Goal: Find contact information: Find contact information

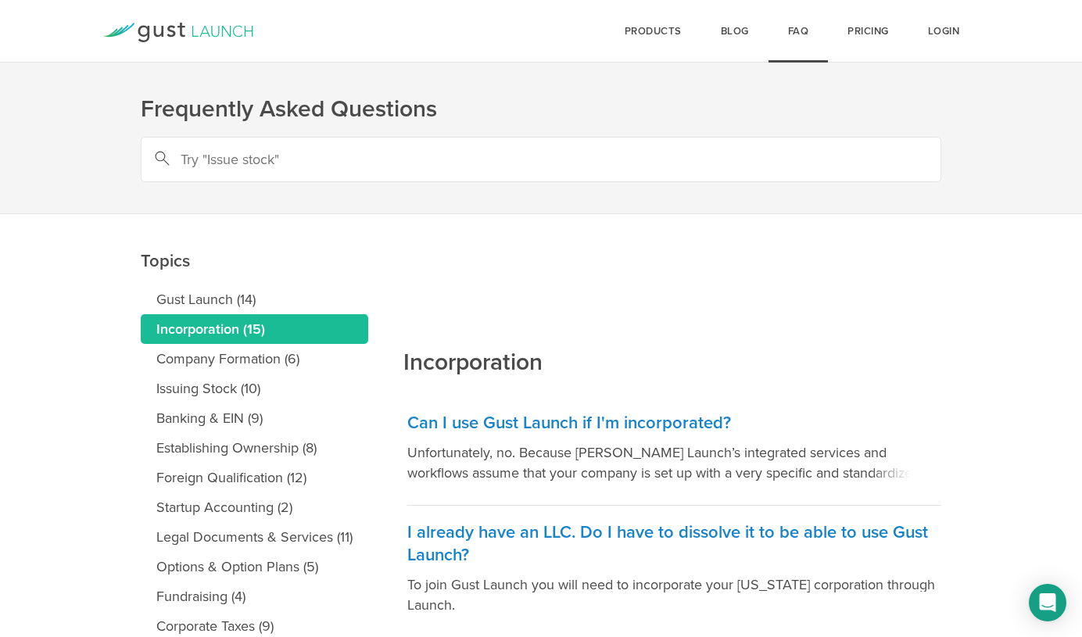
click at [230, 31] on icon at bounding box center [226, 31] width 9 height 11
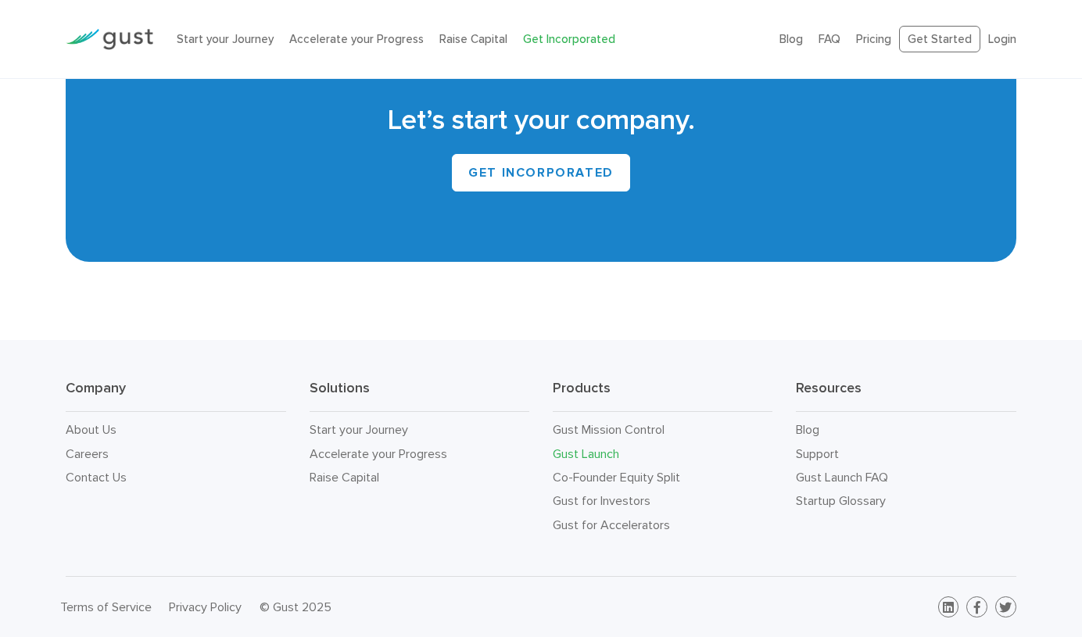
scroll to position [9800, 0]
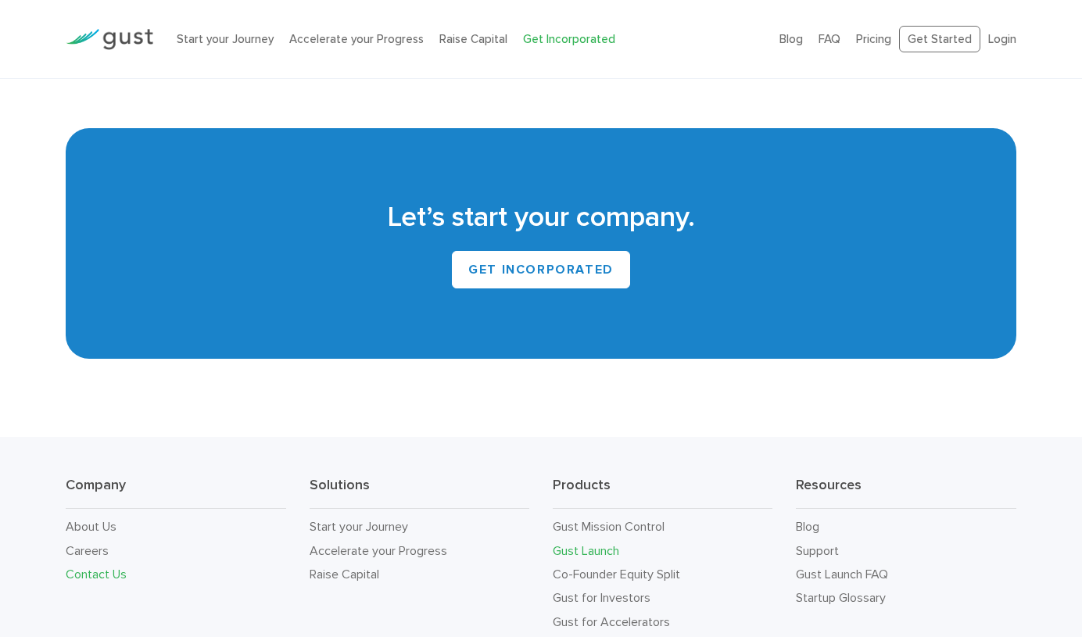
click at [82, 567] on link "Contact Us" at bounding box center [96, 574] width 61 height 15
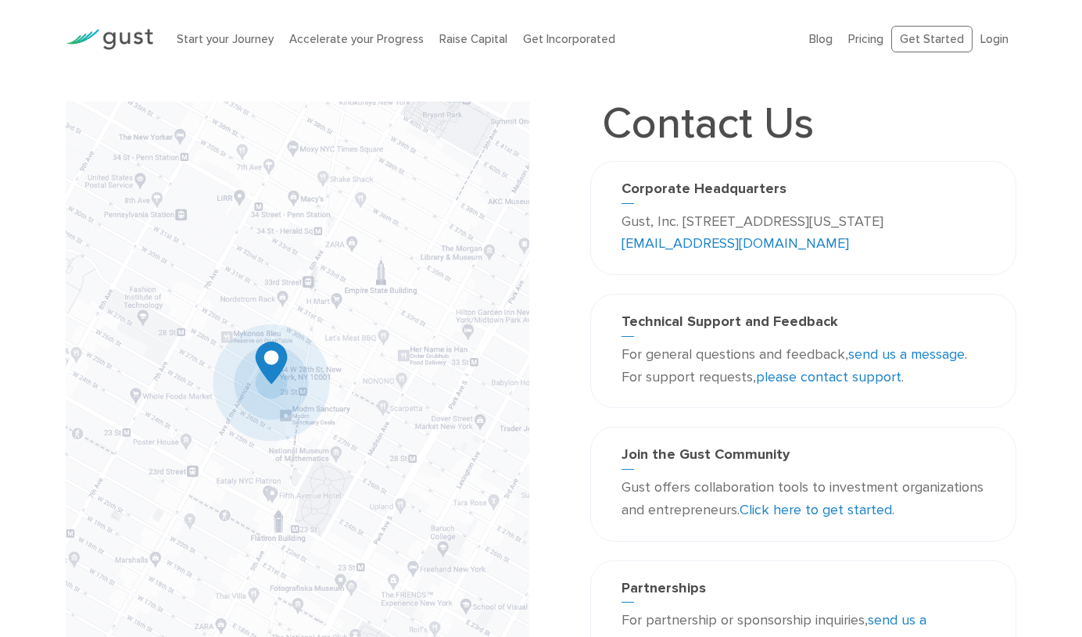
click at [872, 224] on p "Gust, Inc. 188 Grand Street Second Floor New York, NY 10013 USA info@gust.com" at bounding box center [804, 233] width 364 height 45
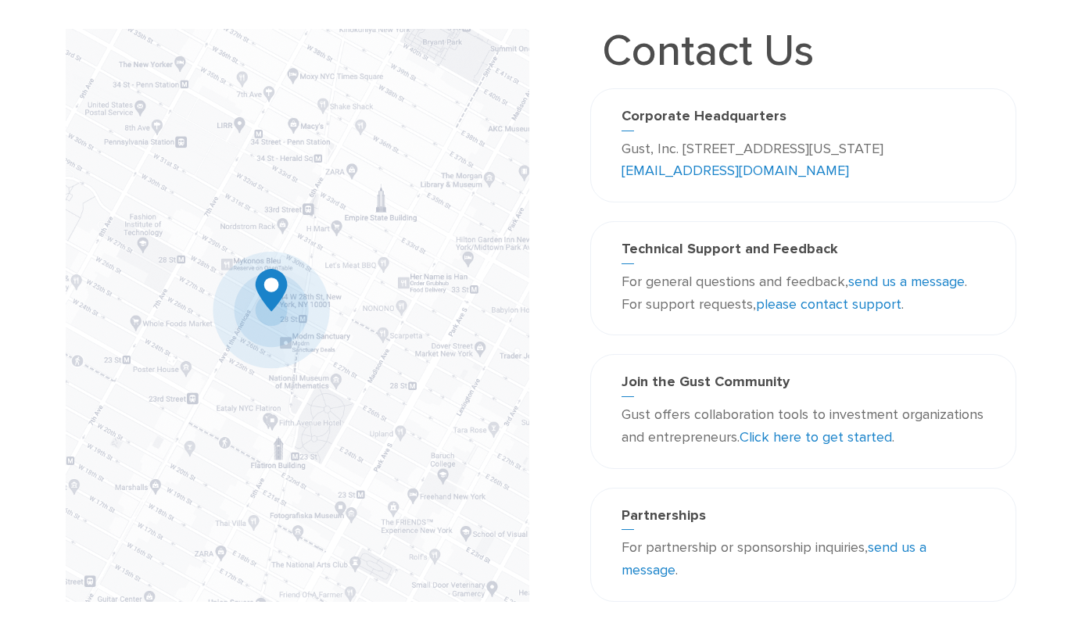
scroll to position [30, 0]
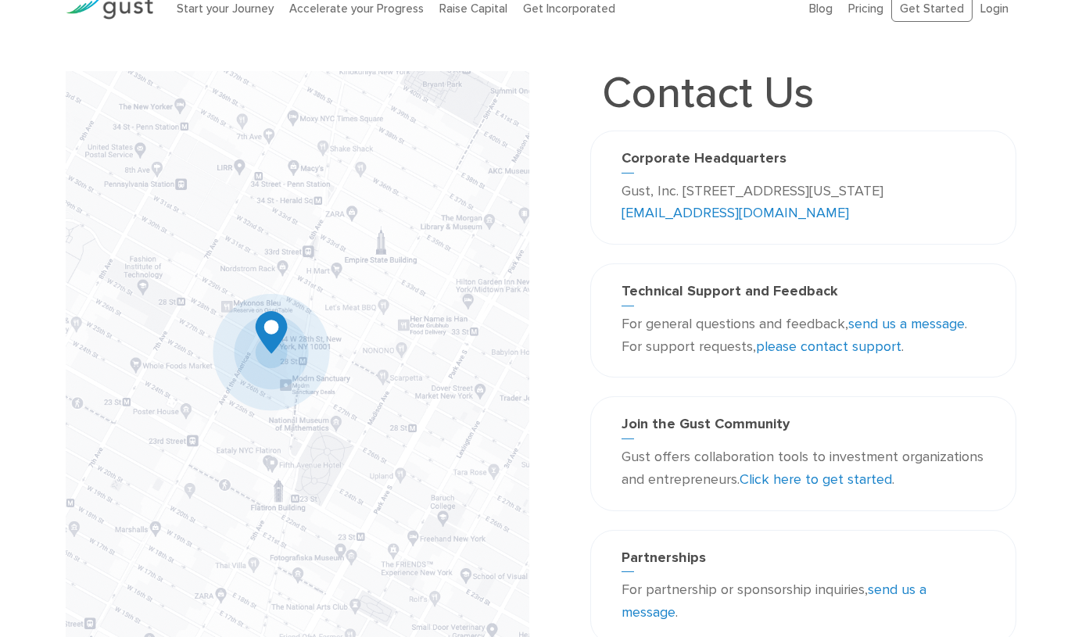
drag, startPoint x: 623, startPoint y: 188, endPoint x: 964, endPoint y: 190, distance: 340.9
click at [964, 190] on p "Gust, Inc. 188 Grand Street Second Floor New York, NY 10013 USA info@gust.com" at bounding box center [804, 203] width 364 height 45
copy p "Gust, Inc. 188 Grand Street Second Floor New York, NY"
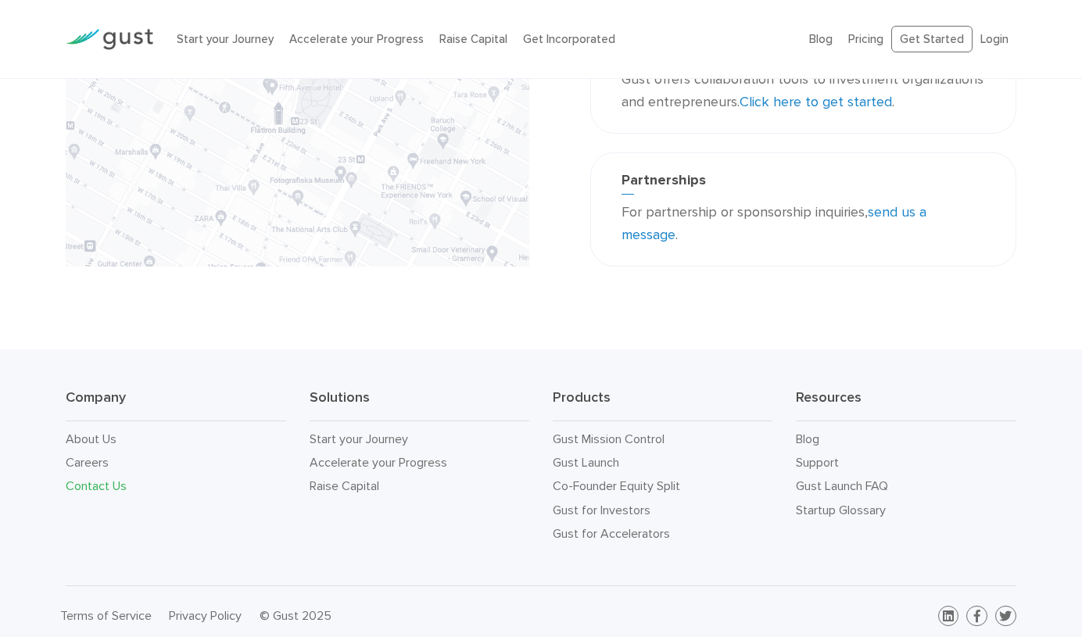
scroll to position [0, 0]
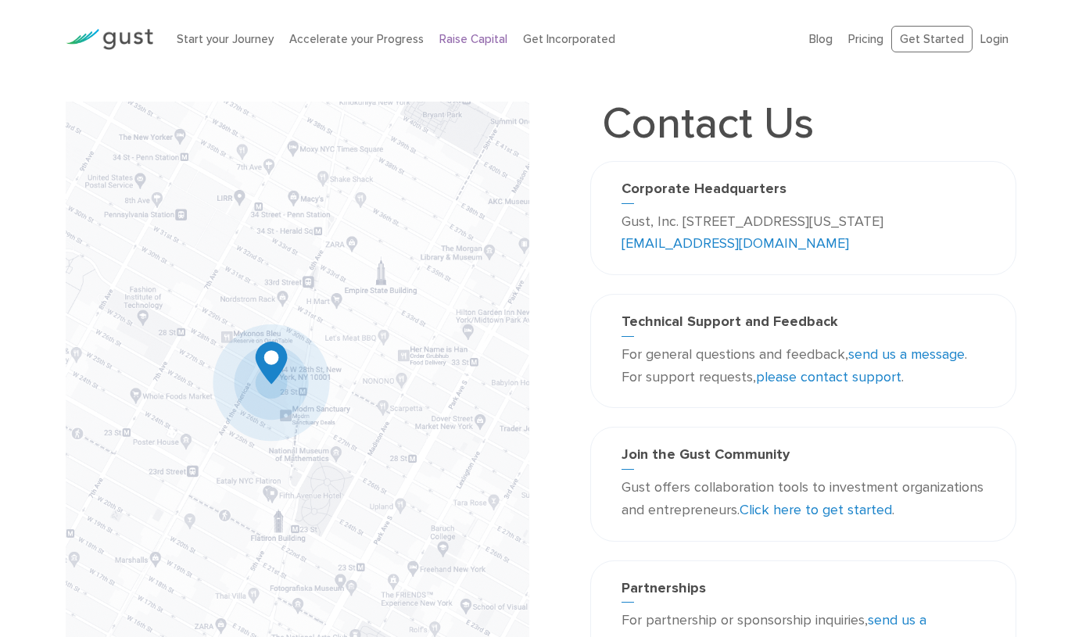
click at [468, 39] on link "Raise Capital" at bounding box center [473, 39] width 68 height 14
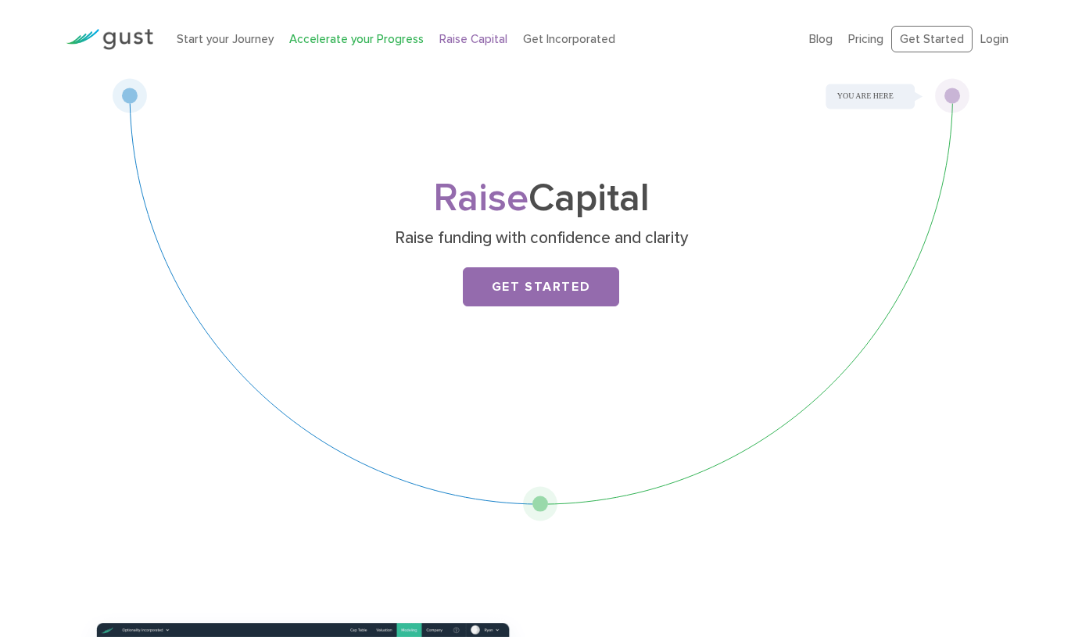
click at [307, 40] on link "Accelerate your Progress" at bounding box center [356, 39] width 134 height 14
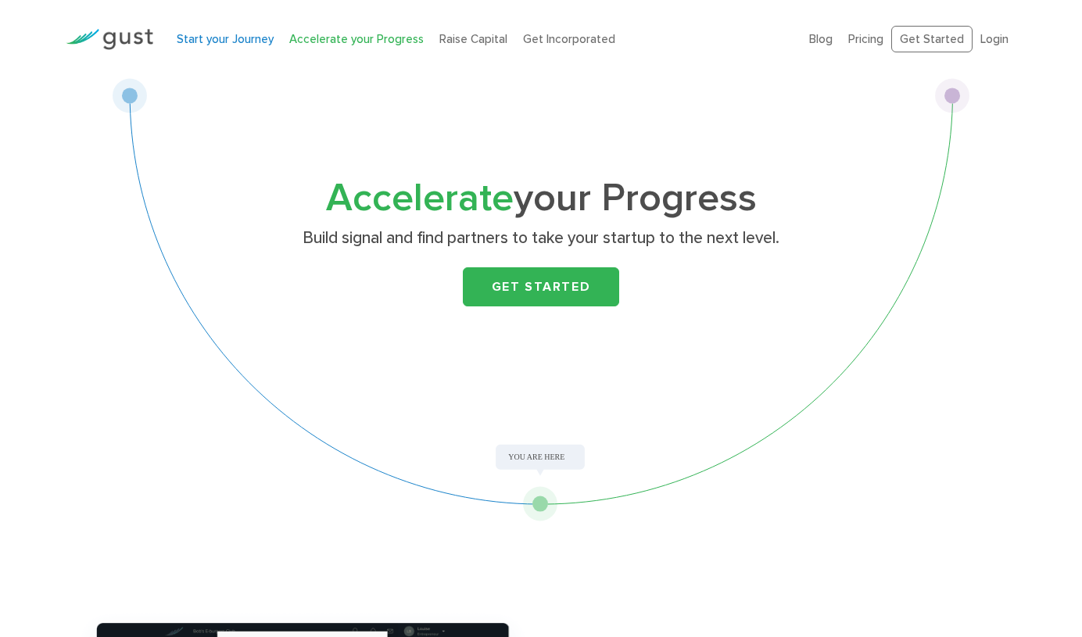
click at [206, 42] on link "Start your Journey" at bounding box center [225, 39] width 97 height 14
